Goal: Information Seeking & Learning: Learn about a topic

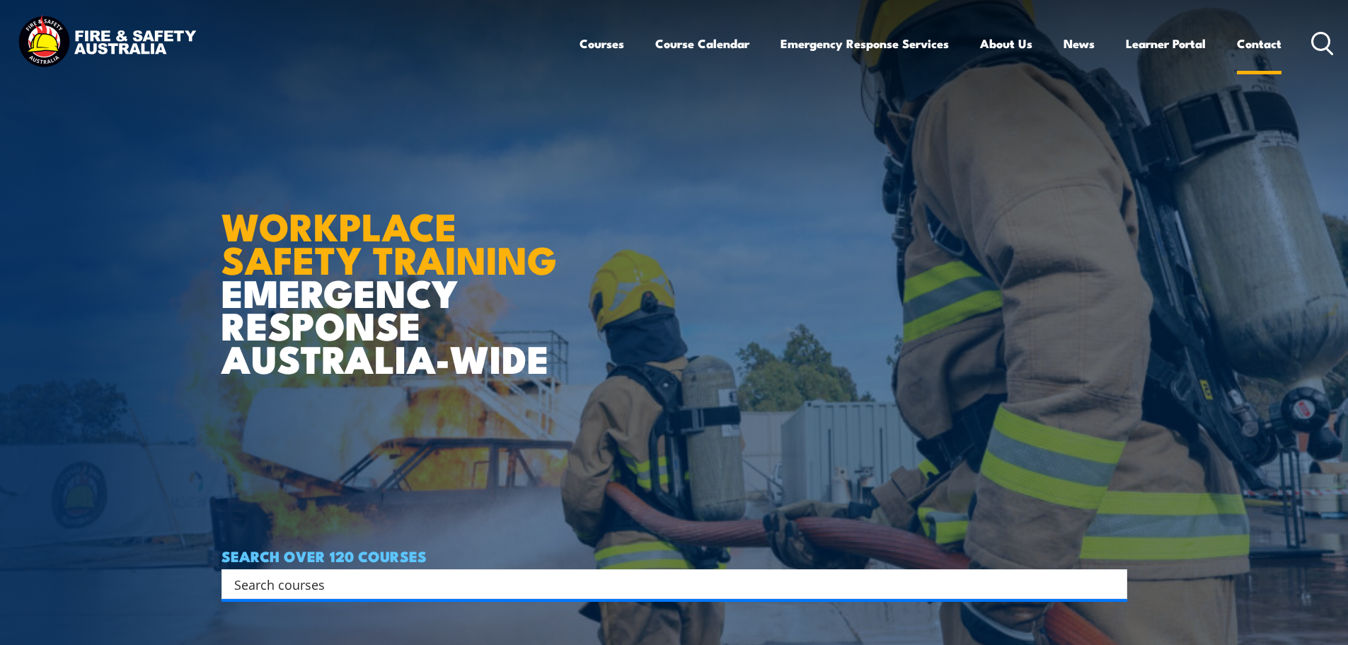
click at [1254, 47] on link "Contact" at bounding box center [1259, 43] width 45 height 37
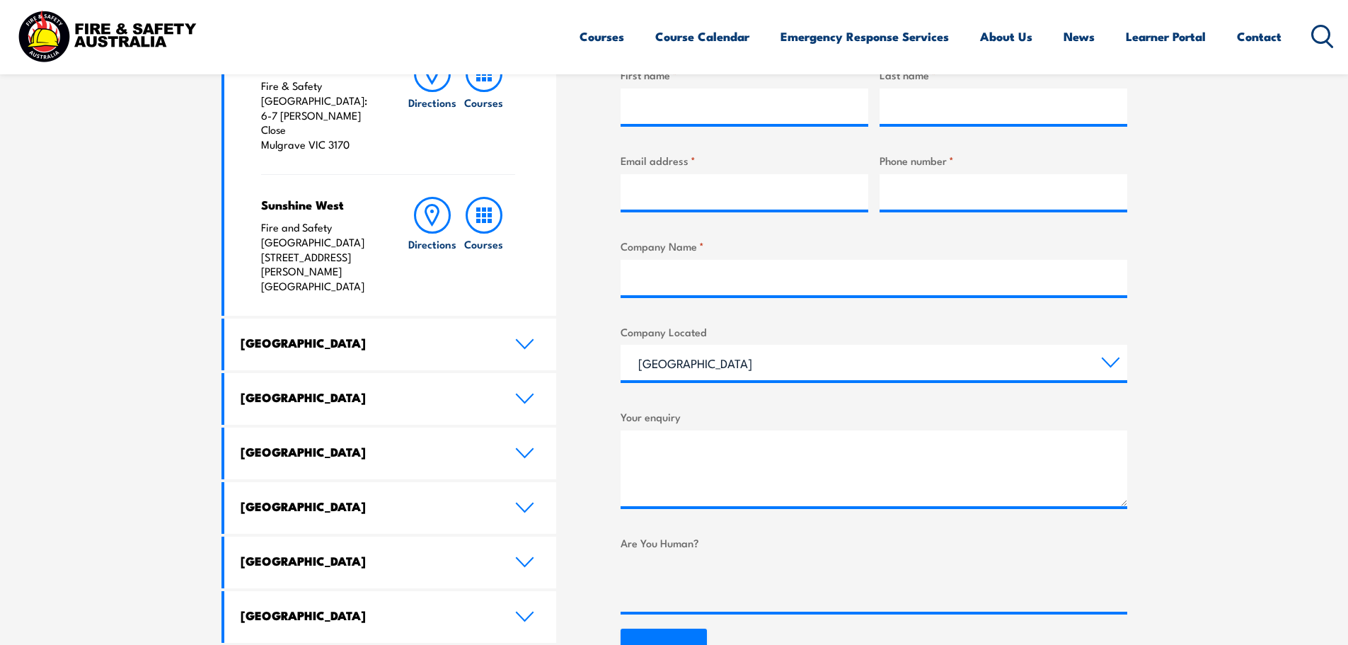
scroll to position [637, 0]
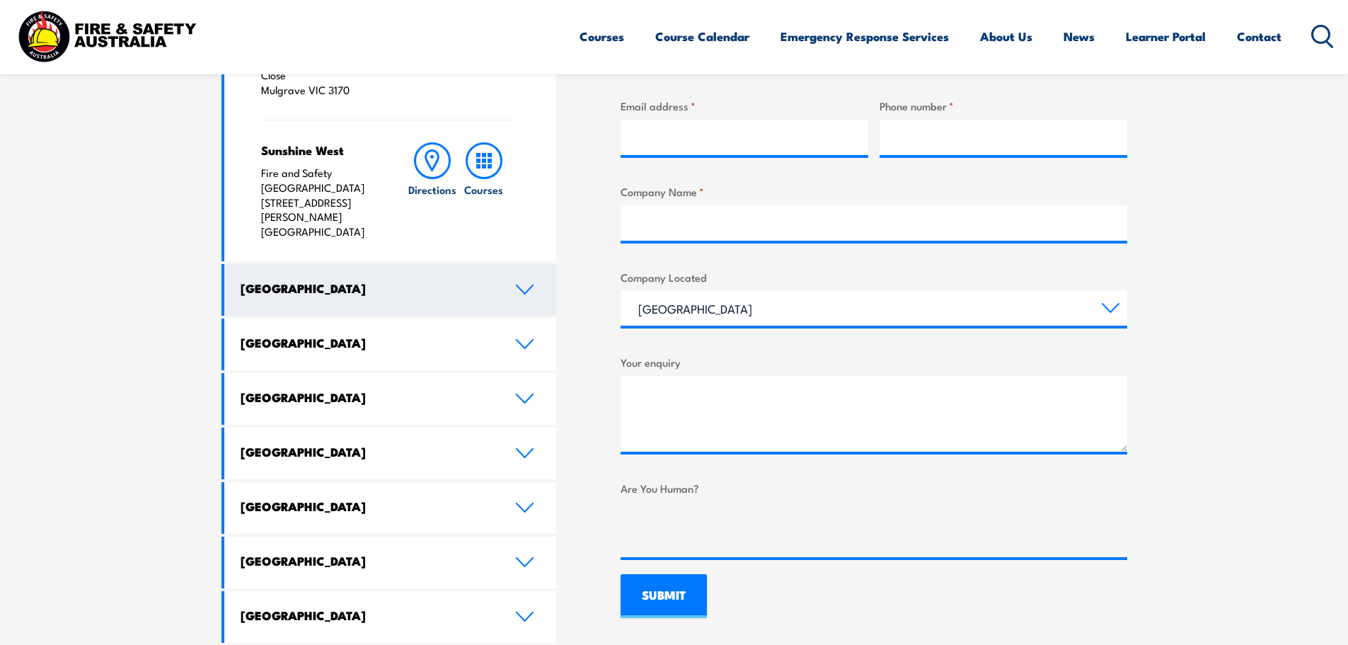
click at [531, 284] on icon at bounding box center [524, 289] width 19 height 11
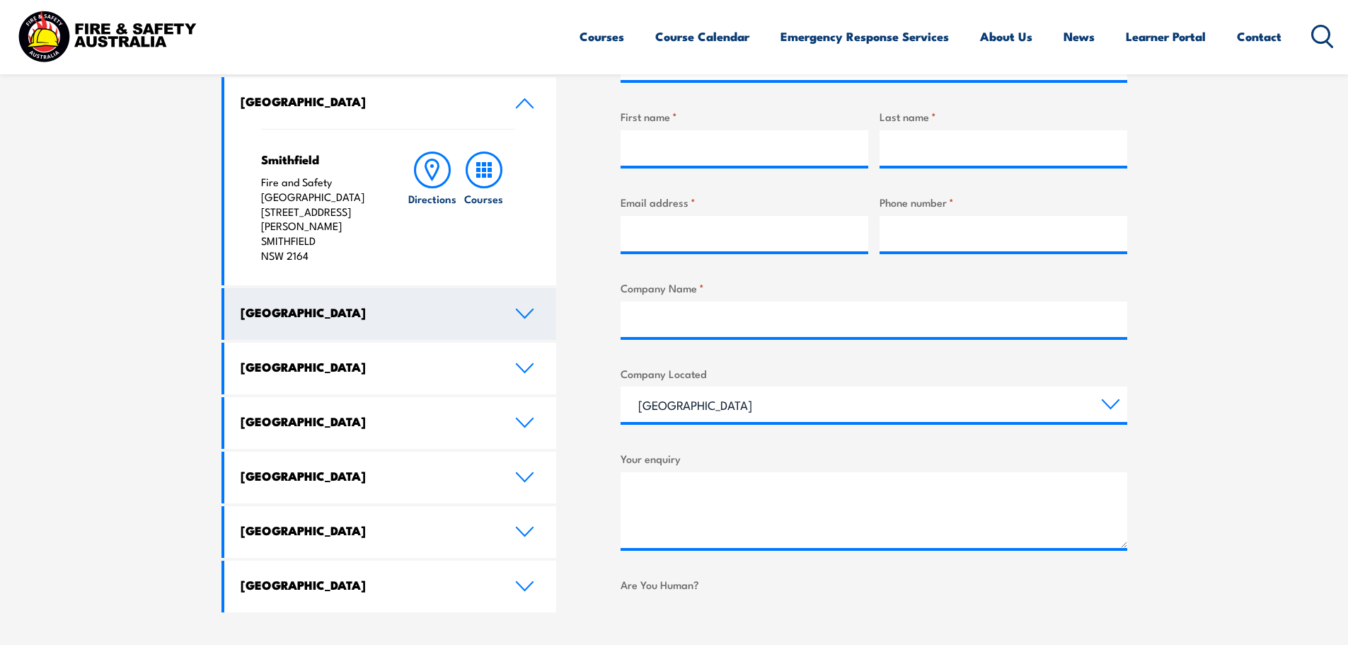
scroll to position [495, 0]
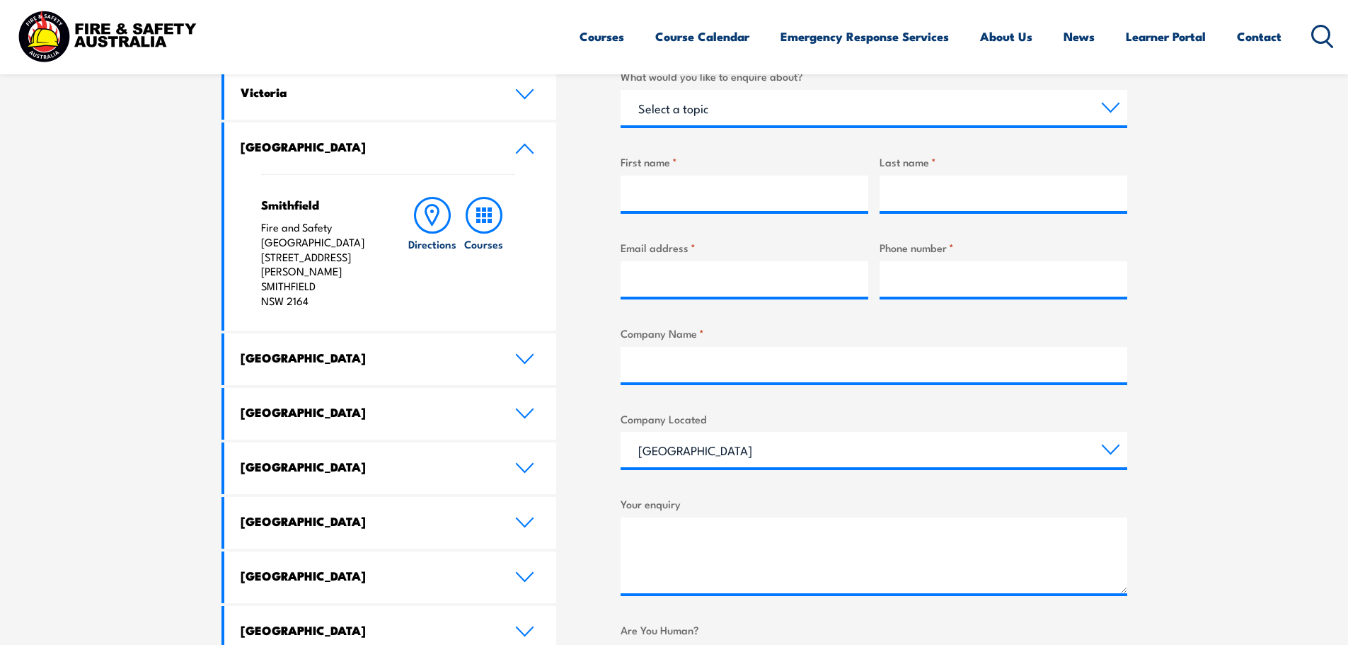
click at [526, 154] on icon at bounding box center [524, 148] width 19 height 11
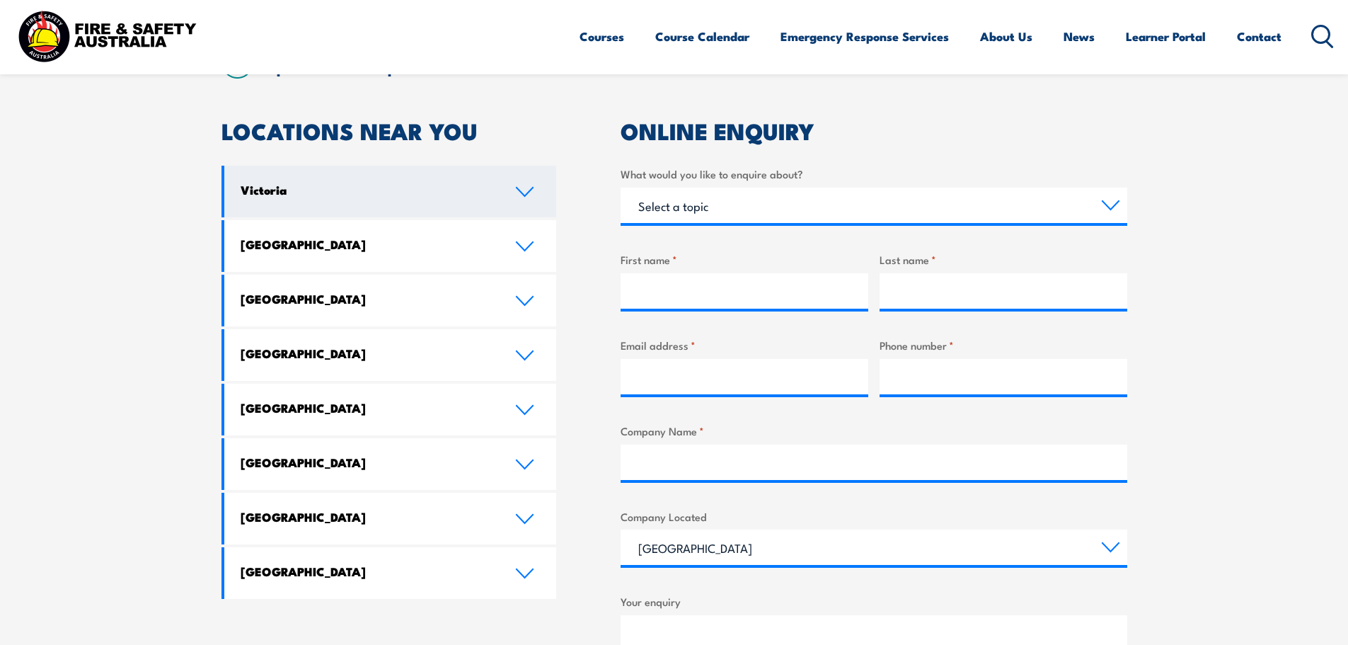
scroll to position [354, 0]
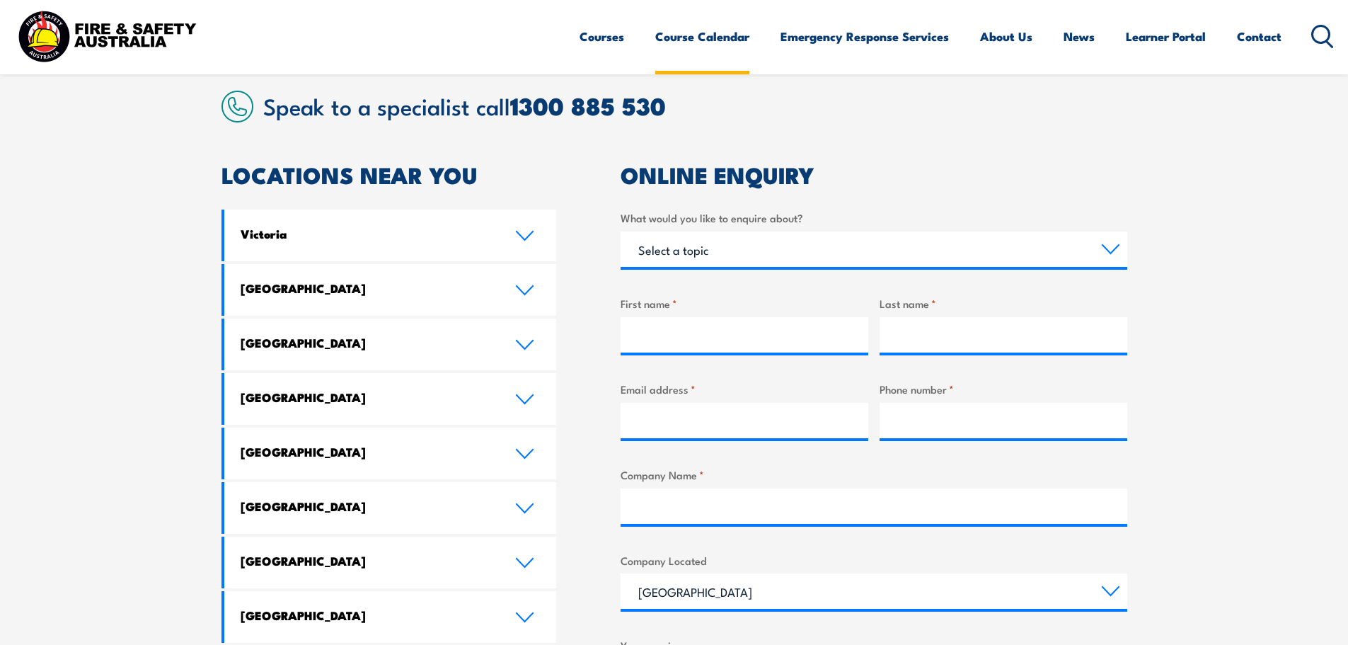
click at [726, 39] on link "Course Calendar" at bounding box center [702, 36] width 94 height 37
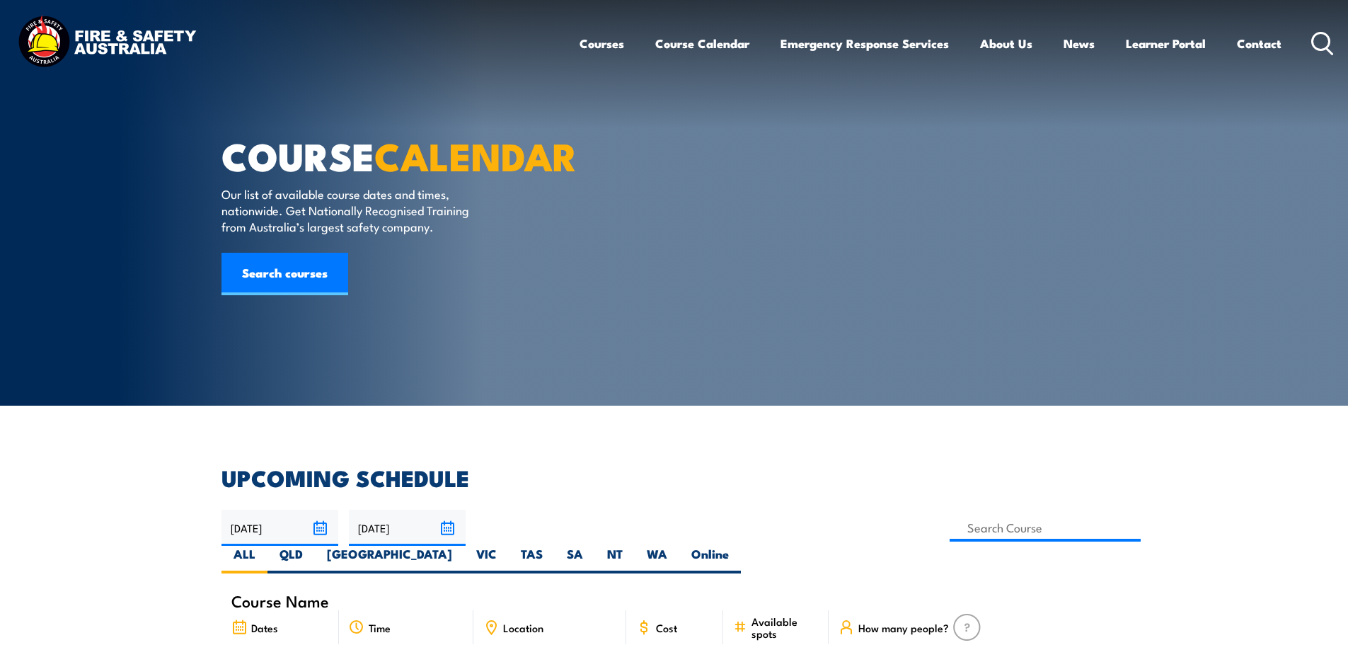
click at [596, 44] on link "Courses" at bounding box center [601, 43] width 45 height 37
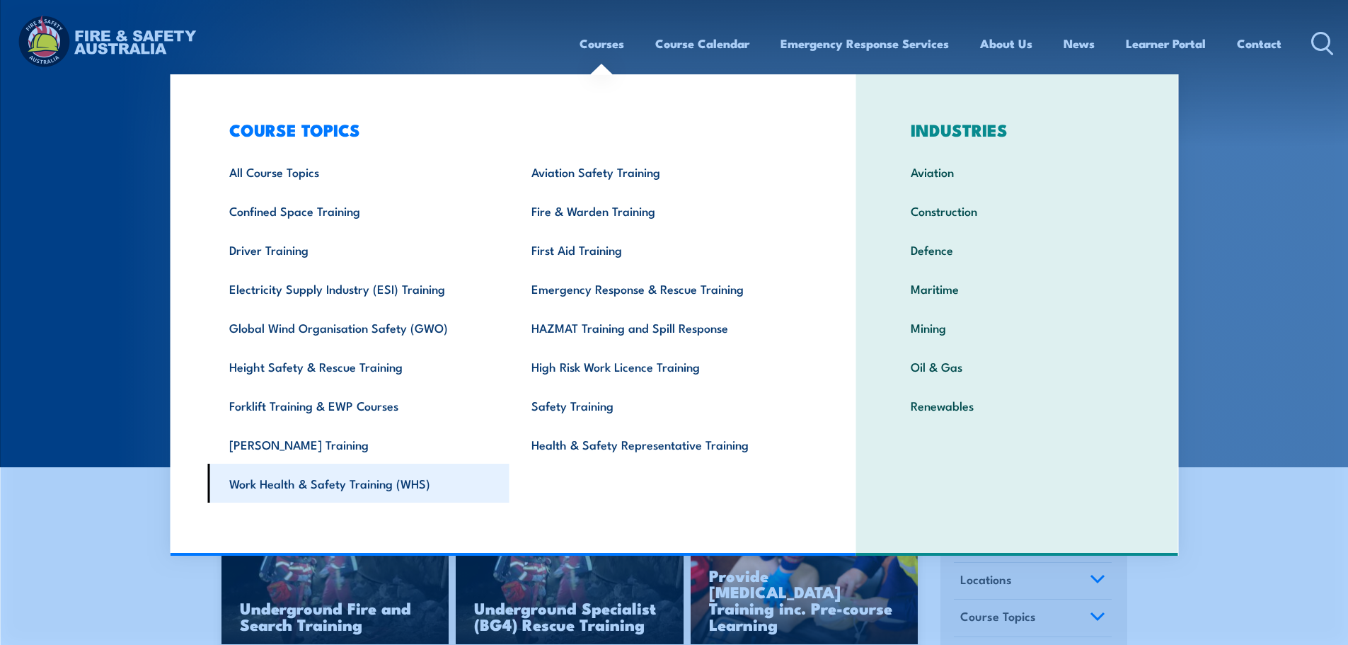
click at [390, 489] on link "Work Health & Safety Training (WHS)" at bounding box center [358, 482] width 302 height 39
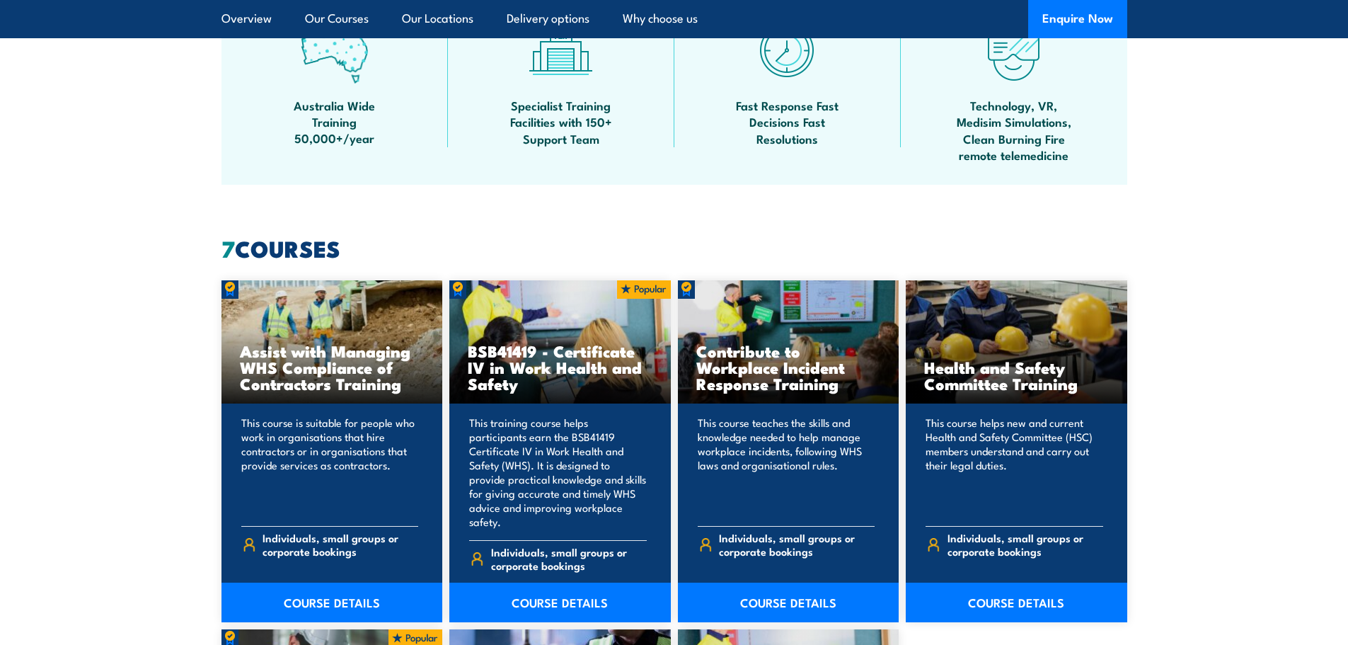
scroll to position [778, 0]
